Goal: Task Accomplishment & Management: Manage account settings

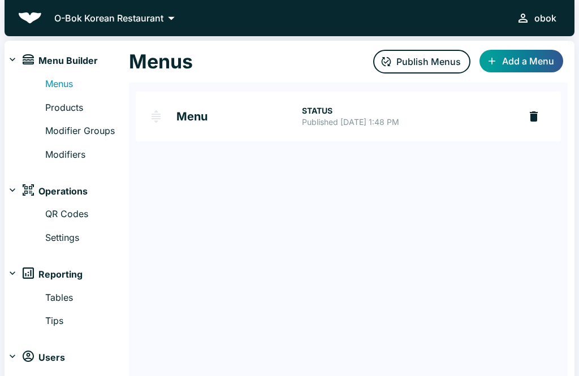
click at [16, 54] on div at bounding box center [12, 59] width 11 height 11
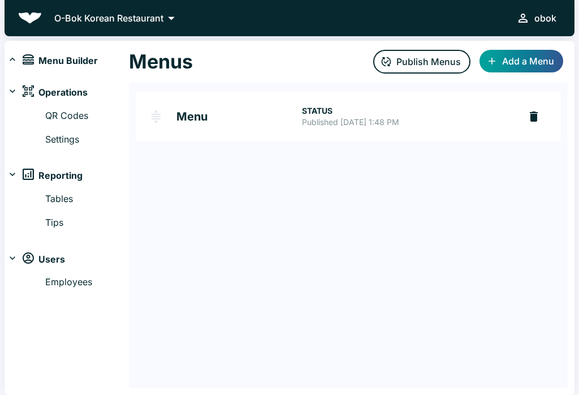
click at [143, 75] on div "Menus Publish Menus Add a Menu" at bounding box center [348, 62] width 439 height 42
click at [67, 17] on p "O-Bok Korean Restaurant" at bounding box center [108, 18] width 109 height 14
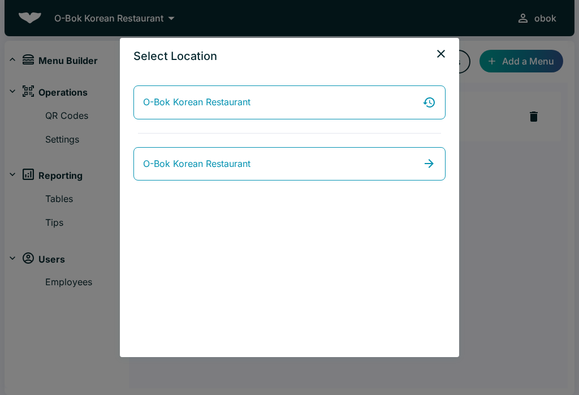
click at [145, 167] on span "O-Bok Korean Restaurant" at bounding box center [196, 164] width 107 height 15
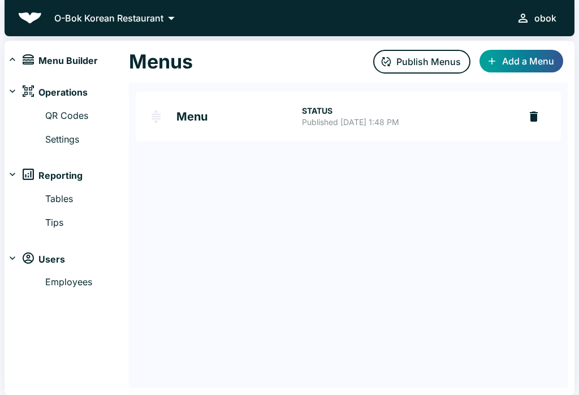
click at [174, 21] on icon at bounding box center [171, 18] width 16 height 16
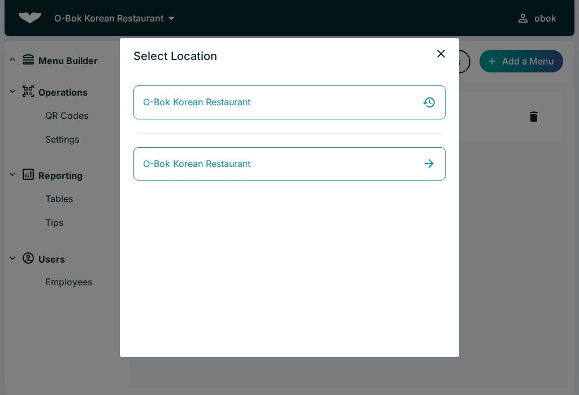
click at [444, 58] on icon "close" at bounding box center [441, 54] width 14 height 14
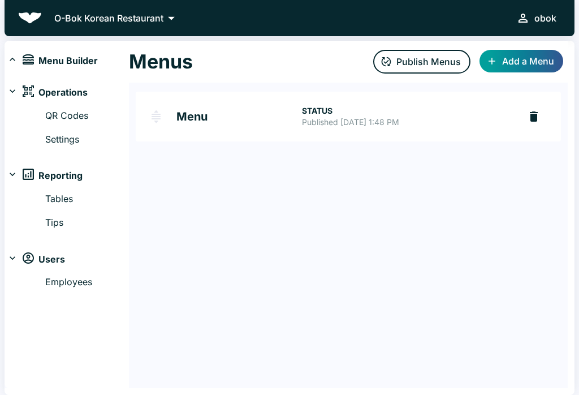
click at [413, 50] on button "Publish Menus" at bounding box center [421, 62] width 97 height 24
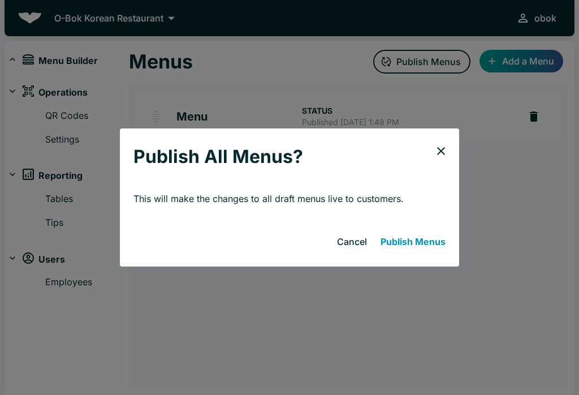
click at [445, 120] on div "Publish All Menus? This will make the changes to all draft menus live to custom…" at bounding box center [289, 197] width 579 height 395
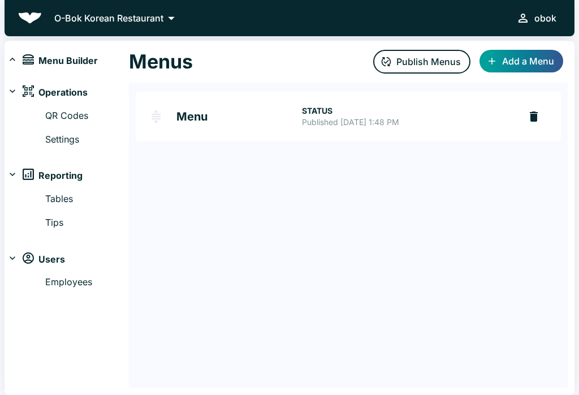
click at [436, 57] on button "Publish Menus" at bounding box center [421, 62] width 97 height 24
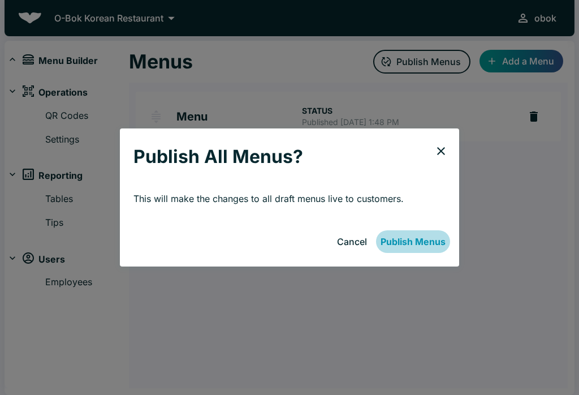
click at [442, 246] on button "Publish Menus" at bounding box center [413, 241] width 74 height 23
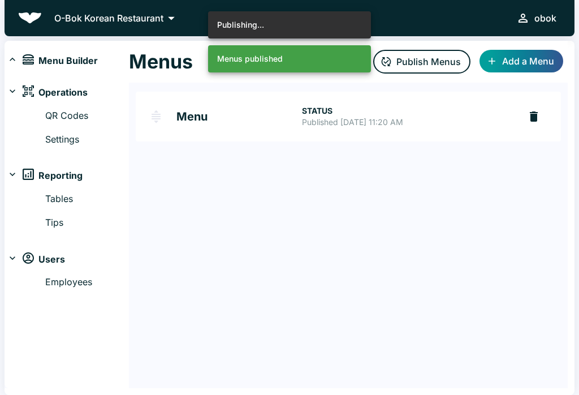
click at [72, 60] on span "Menu Builder" at bounding box center [67, 61] width 59 height 15
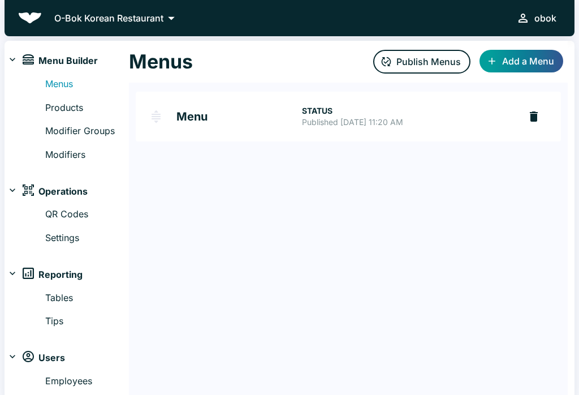
click at [15, 58] on icon at bounding box center [12, 59] width 11 height 11
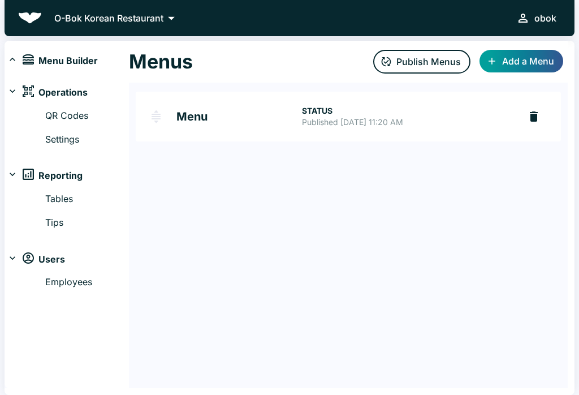
click at [170, 14] on icon at bounding box center [171, 18] width 16 height 16
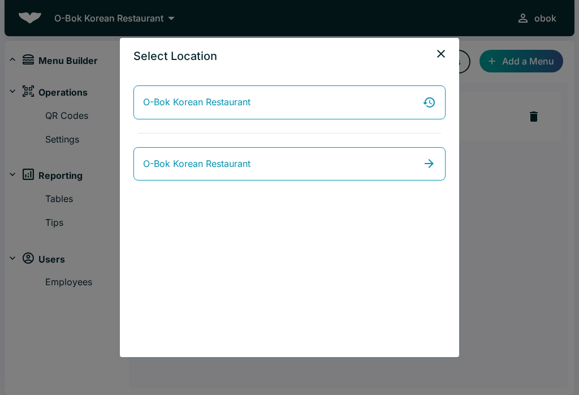
click at [171, 13] on div "Select Location O-Bok Korean Restaurant O-Bok Korean Restaurant" at bounding box center [289, 197] width 579 height 395
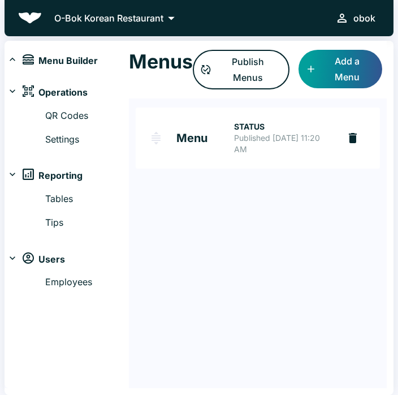
click at [228, 182] on div "Menus Publish Menus Add a Menu Menu STATUS Published [DATE] 11:20 AM" at bounding box center [258, 214] width 258 height 347
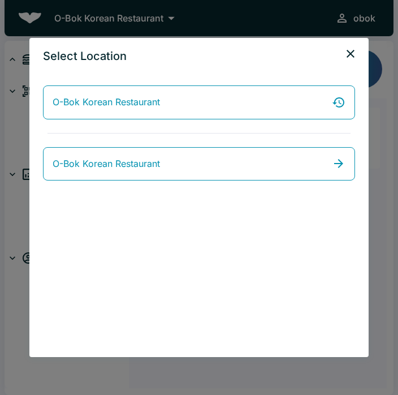
click at [355, 50] on icon "close" at bounding box center [351, 54] width 14 height 14
